Goal: Task Accomplishment & Management: Use online tool/utility

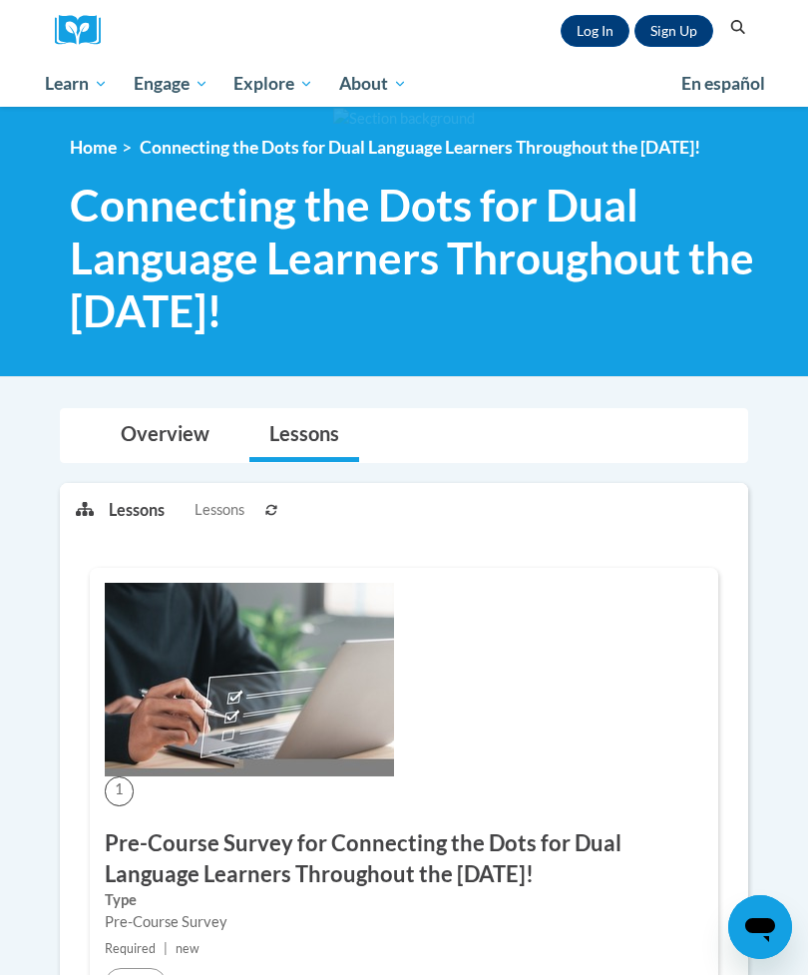
click at [600, 24] on link "Log In" at bounding box center [595, 31] width 69 height 32
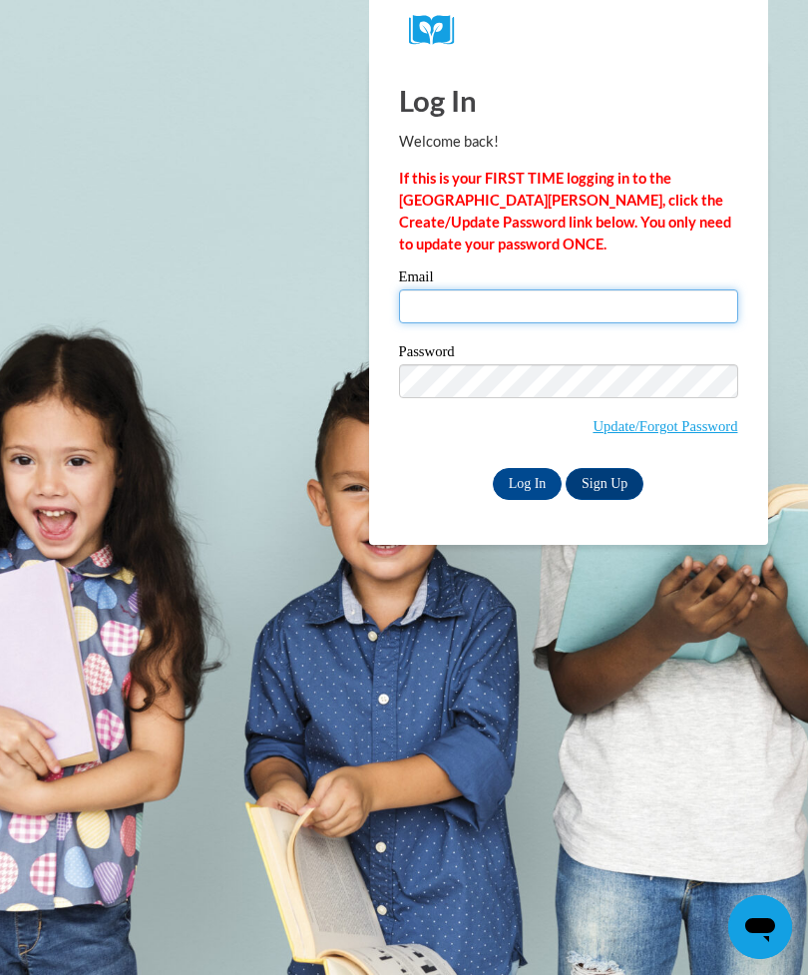
click at [546, 308] on input "Email" at bounding box center [568, 306] width 339 height 34
type input "kelsiepappadia@gmail.com"
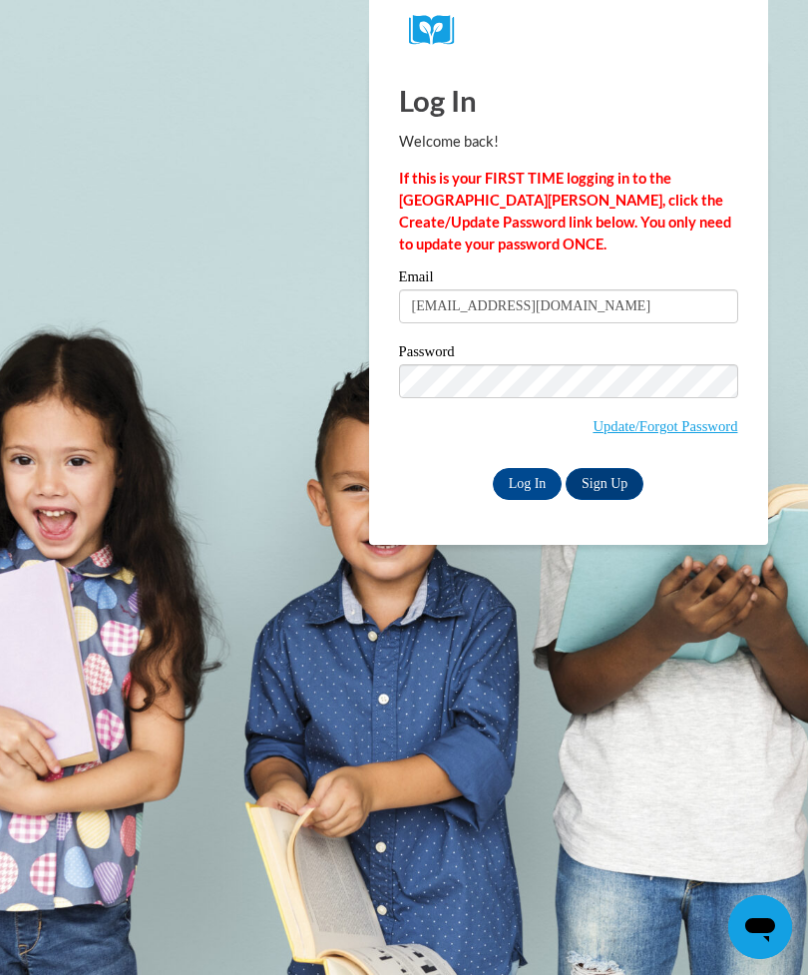
click at [543, 478] on input "Log In" at bounding box center [528, 484] width 70 height 32
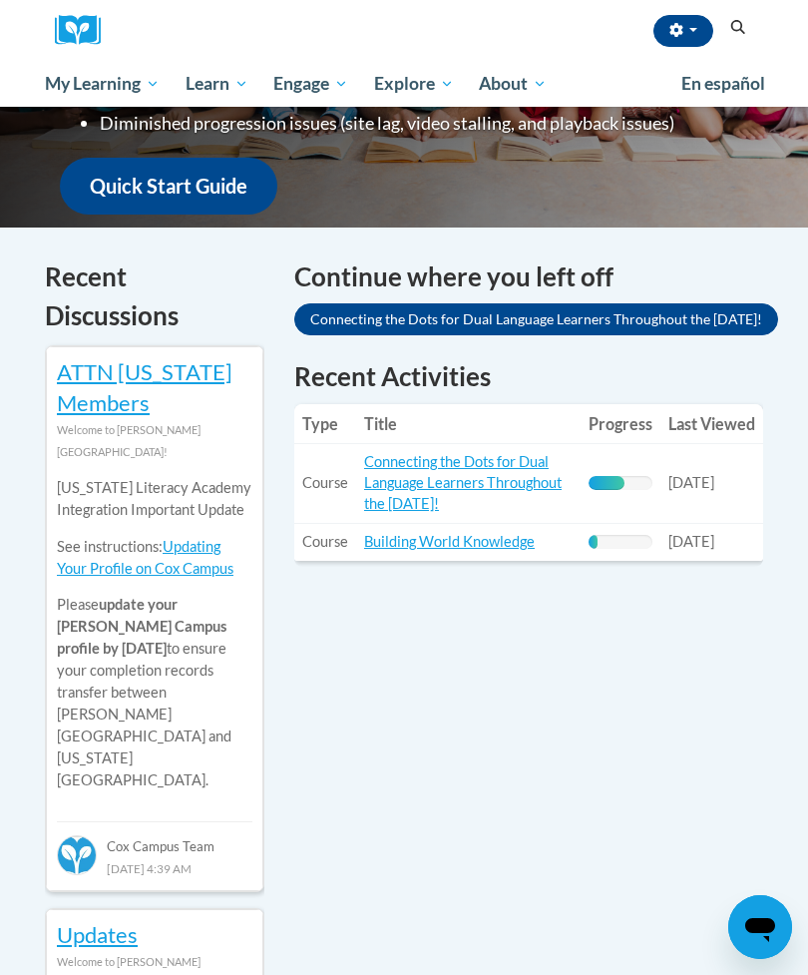
scroll to position [519, 0]
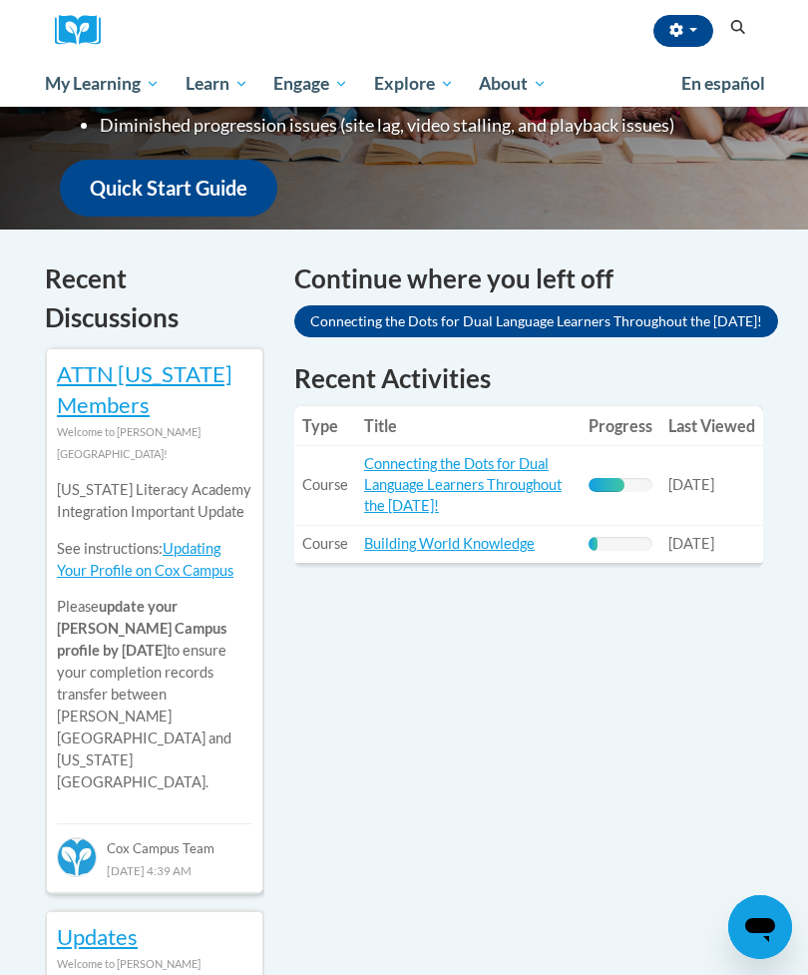
click at [494, 471] on link "Connecting the Dots for Dual Language Learners Throughout the [DATE]!" at bounding box center [463, 484] width 198 height 59
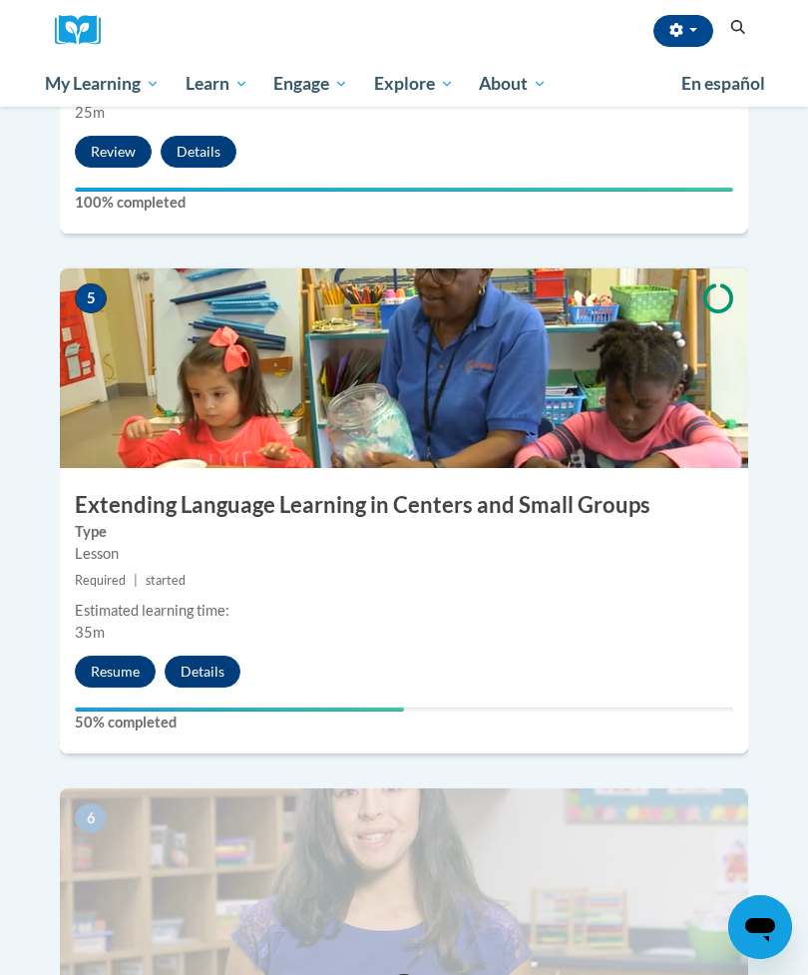
scroll to position [2520, 0]
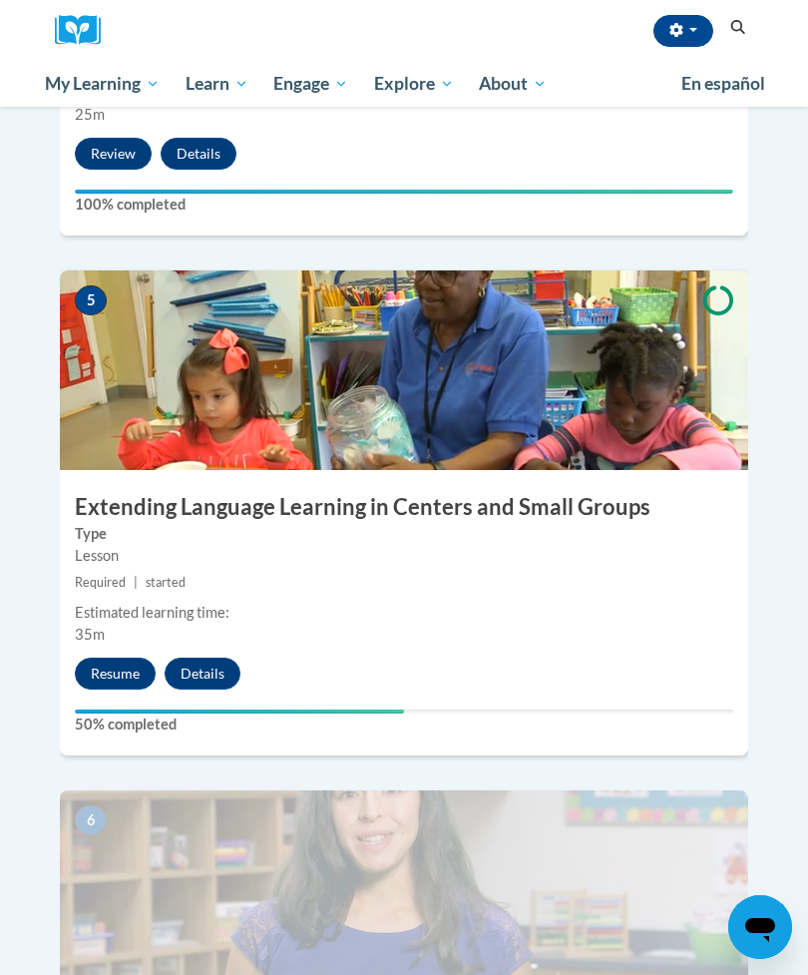
click at [126, 658] on button "Resume" at bounding box center [115, 674] width 81 height 32
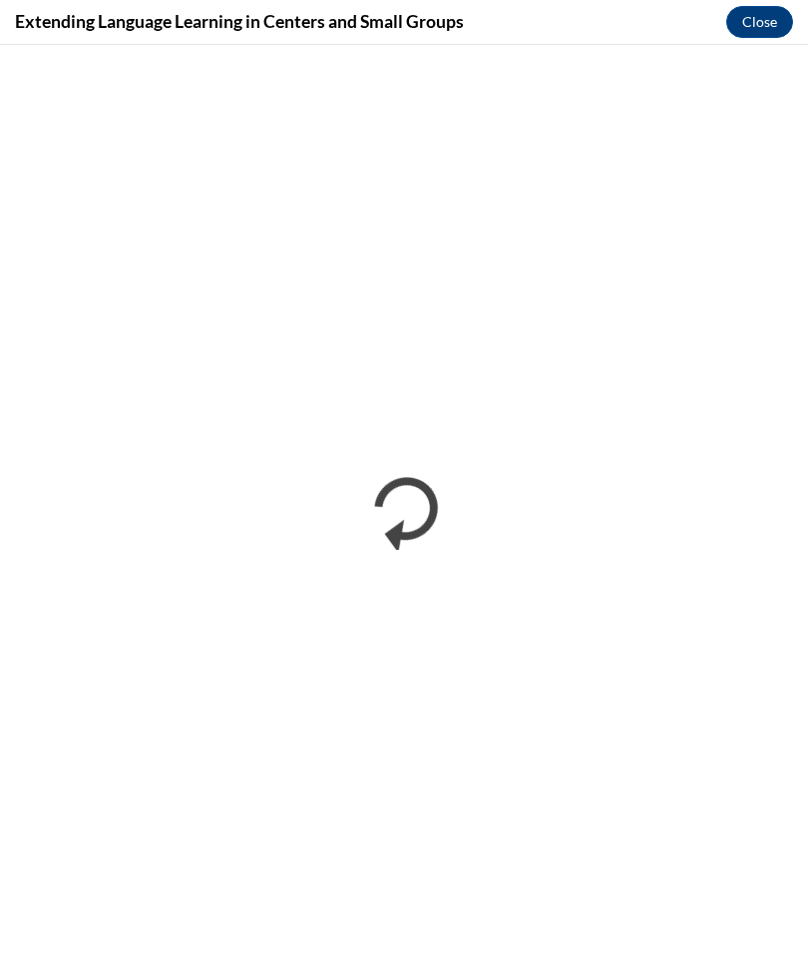
scroll to position [0, 0]
